Goal: Transaction & Acquisition: Purchase product/service

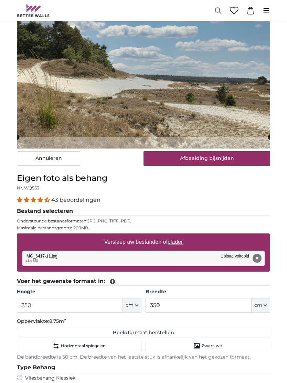
scroll to position [110, 0]
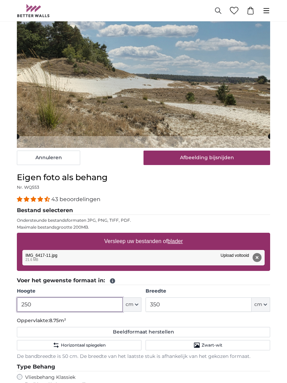
click at [45, 302] on input "250" at bounding box center [70, 305] width 106 height 14
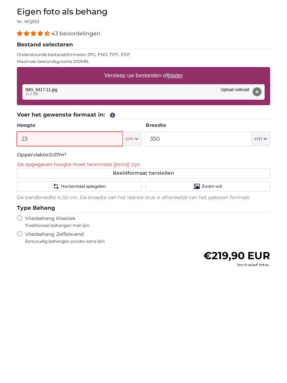
type input "235"
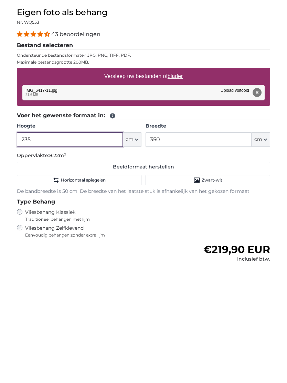
type input "235"
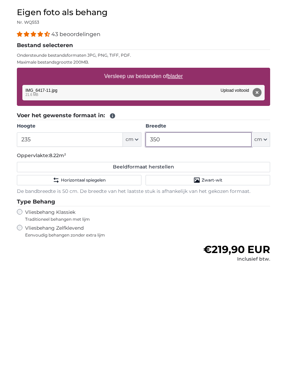
click at [168, 249] on input "350" at bounding box center [198, 256] width 106 height 14
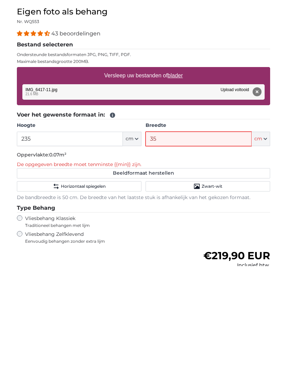
type input "350"
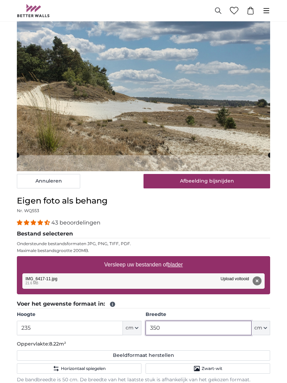
scroll to position [59, 0]
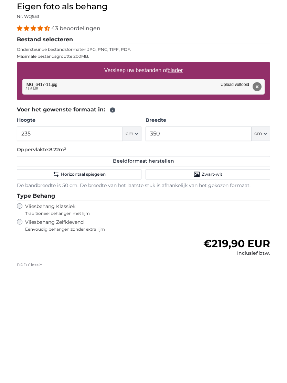
click at [169, 354] on div "Normale prijs €219,90 EUR Inclusief btw." at bounding box center [143, 363] width 253 height 19
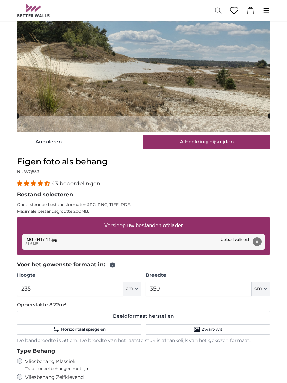
scroll to position [125, 0]
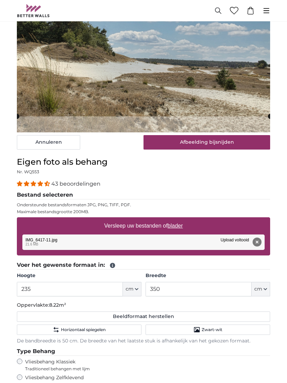
click at [153, 314] on button "Beeldformaat herstellen" at bounding box center [143, 316] width 253 height 10
type input "200"
type input "250"
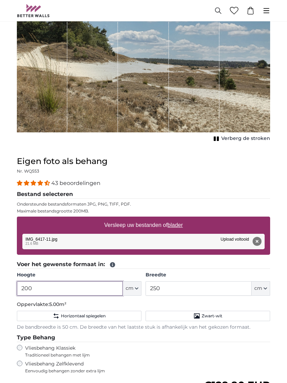
click at [55, 288] on input "200" at bounding box center [70, 288] width 106 height 14
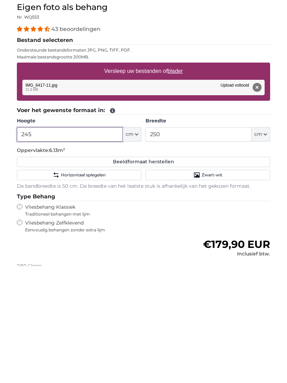
type input "245"
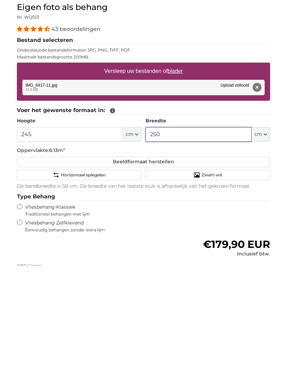
click at [172, 244] on input "250" at bounding box center [198, 251] width 106 height 14
type input "2"
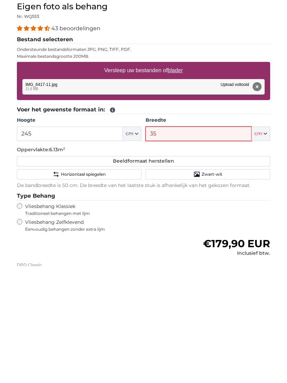
type input "350"
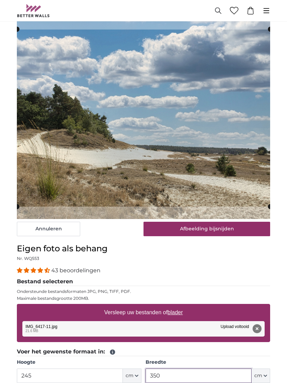
scroll to position [37, 0]
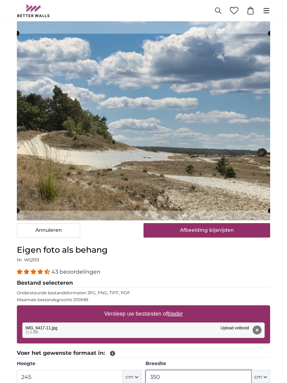
click at [230, 119] on cropper-handle at bounding box center [143, 122] width 253 height 177
